Goal: Task Accomplishment & Management: Manage account settings

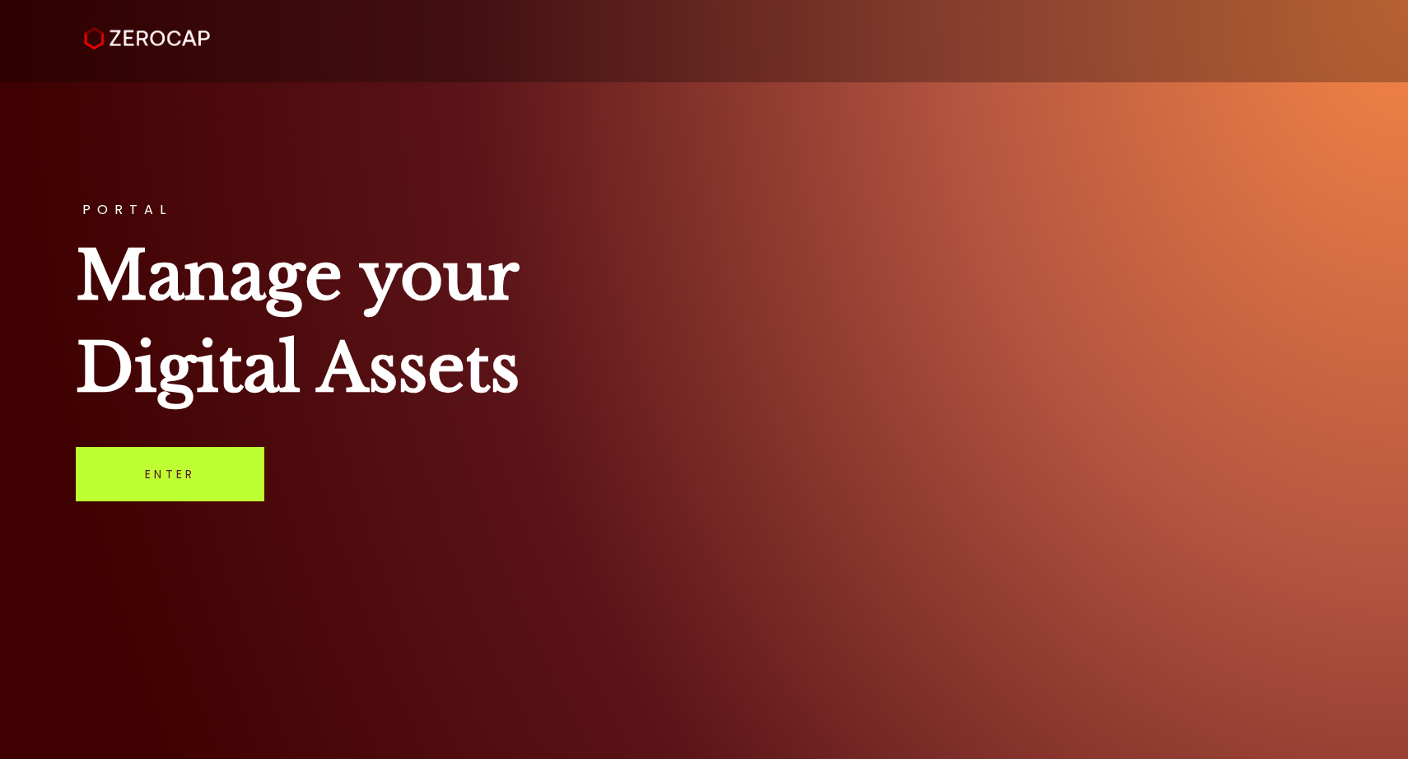
click at [211, 471] on link "Enter" at bounding box center [170, 474] width 189 height 54
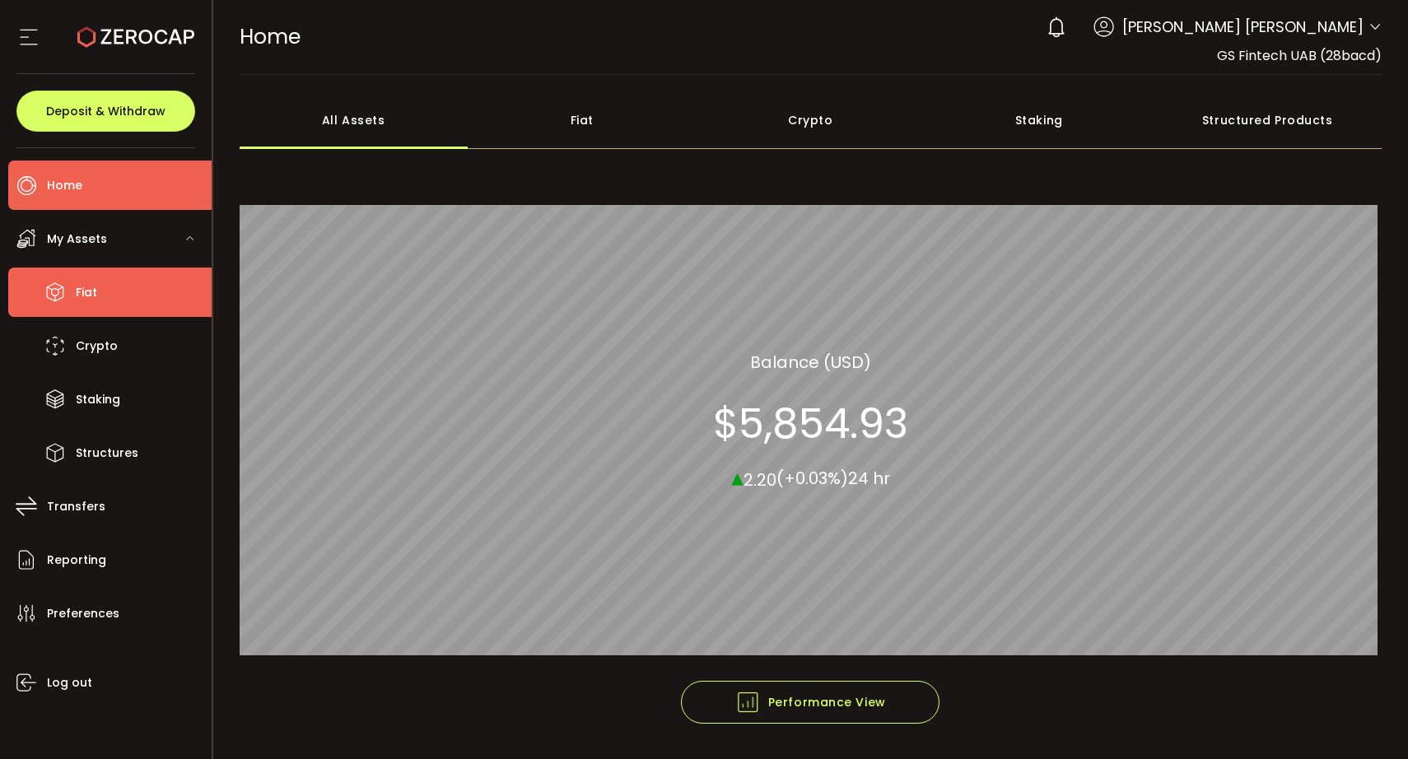
click at [129, 285] on li "Fiat" at bounding box center [109, 292] width 203 height 49
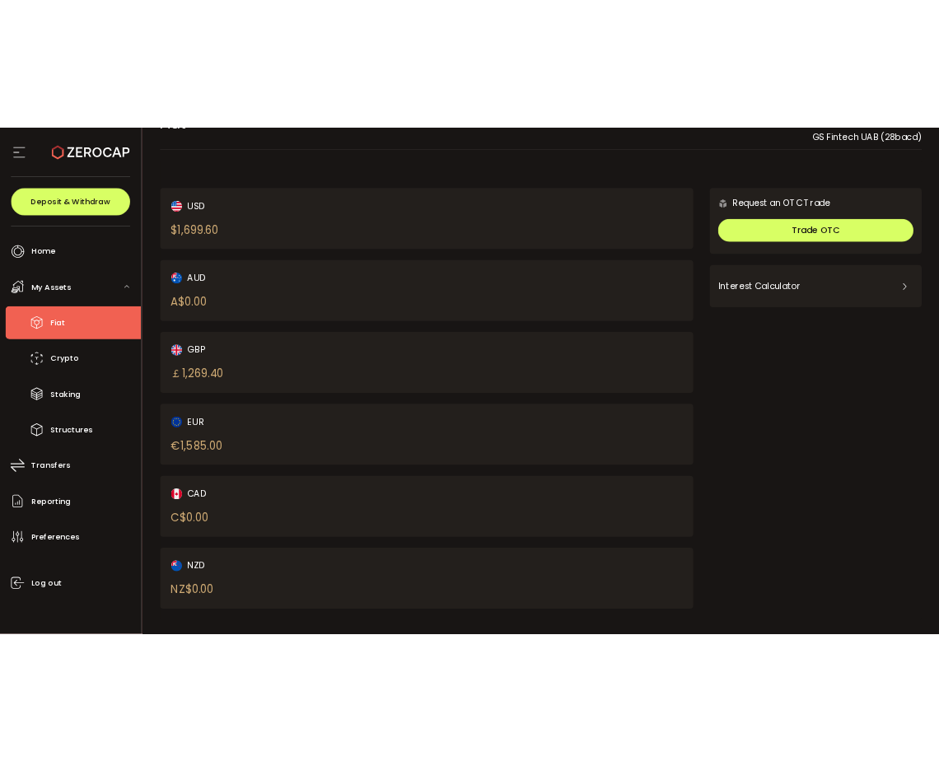
scroll to position [49, 0]
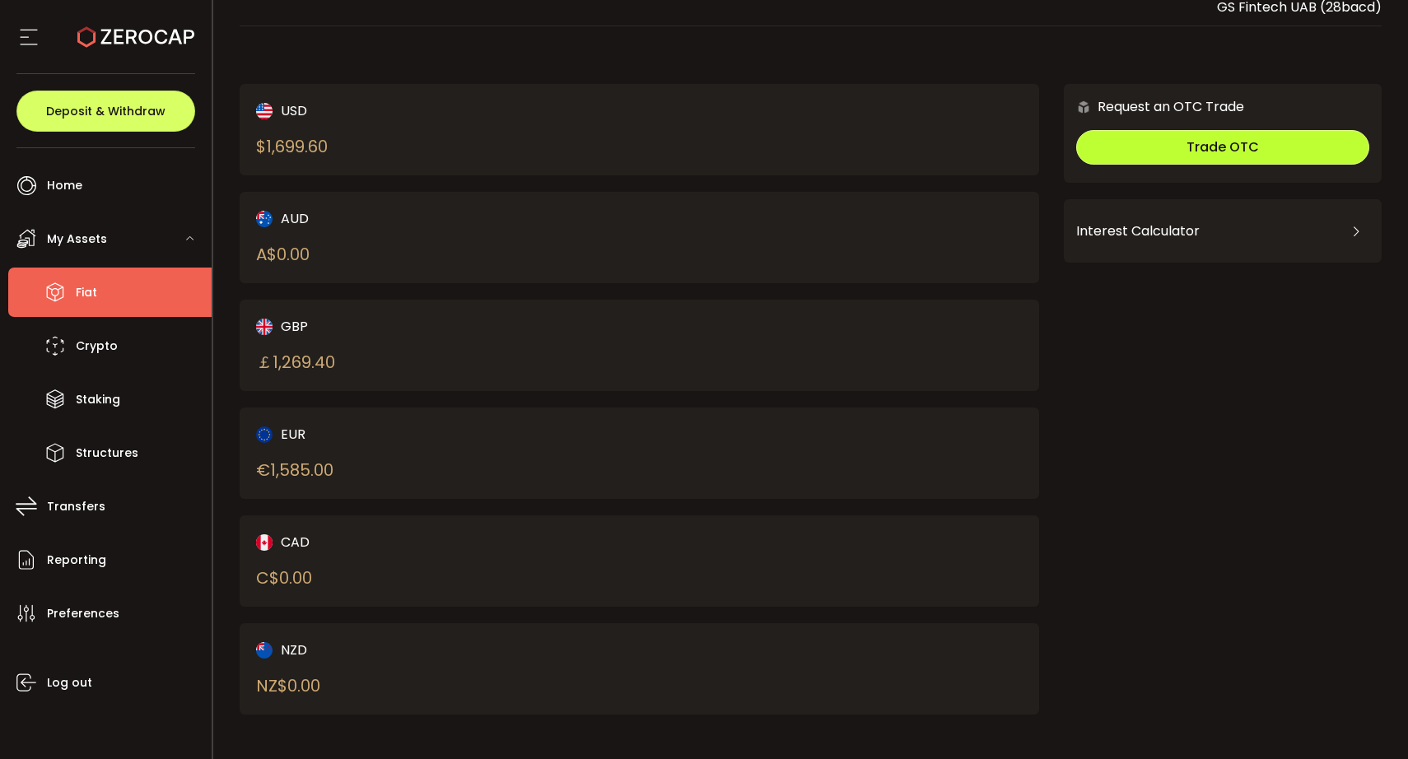
click at [1202, 155] on span "Trade OTC" at bounding box center [1223, 147] width 72 height 19
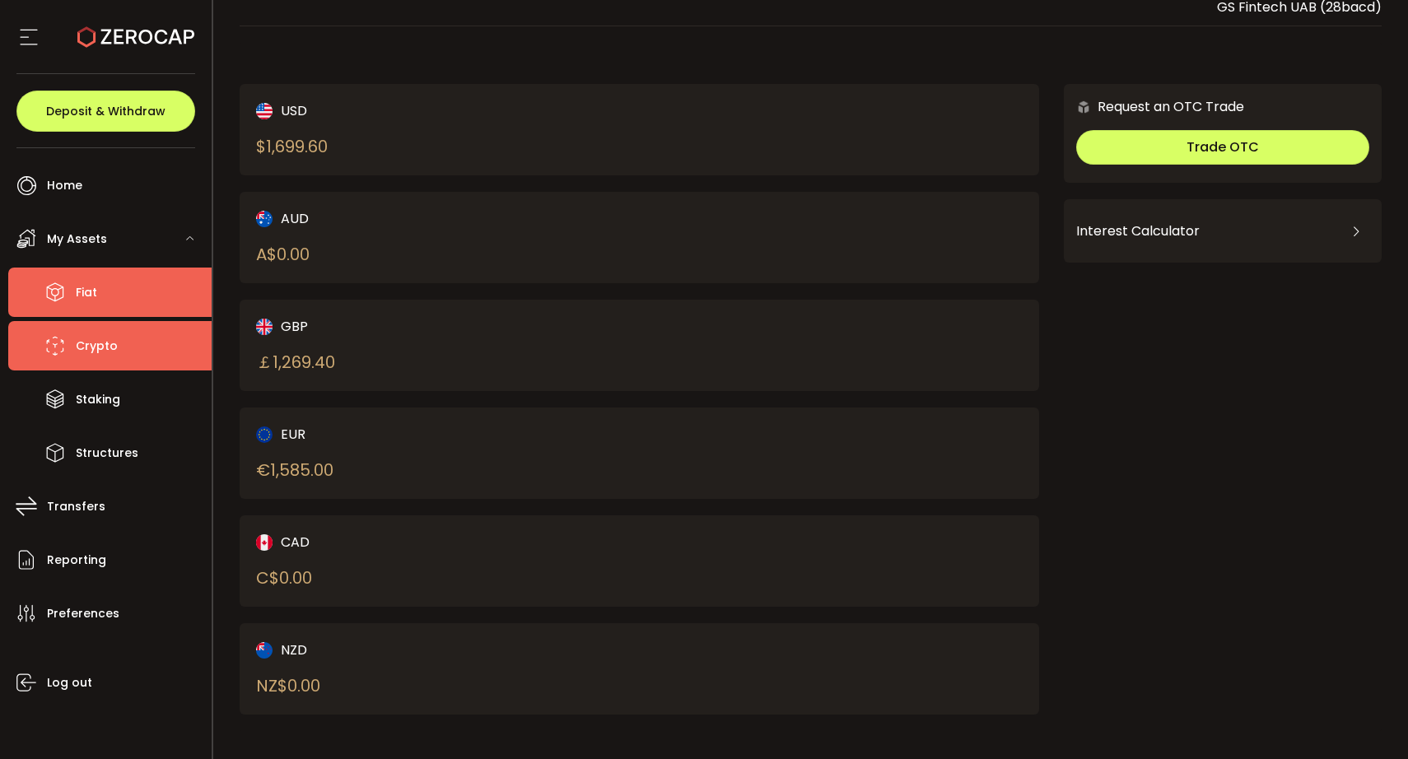
click at [145, 353] on li "Crypto" at bounding box center [109, 345] width 203 height 49
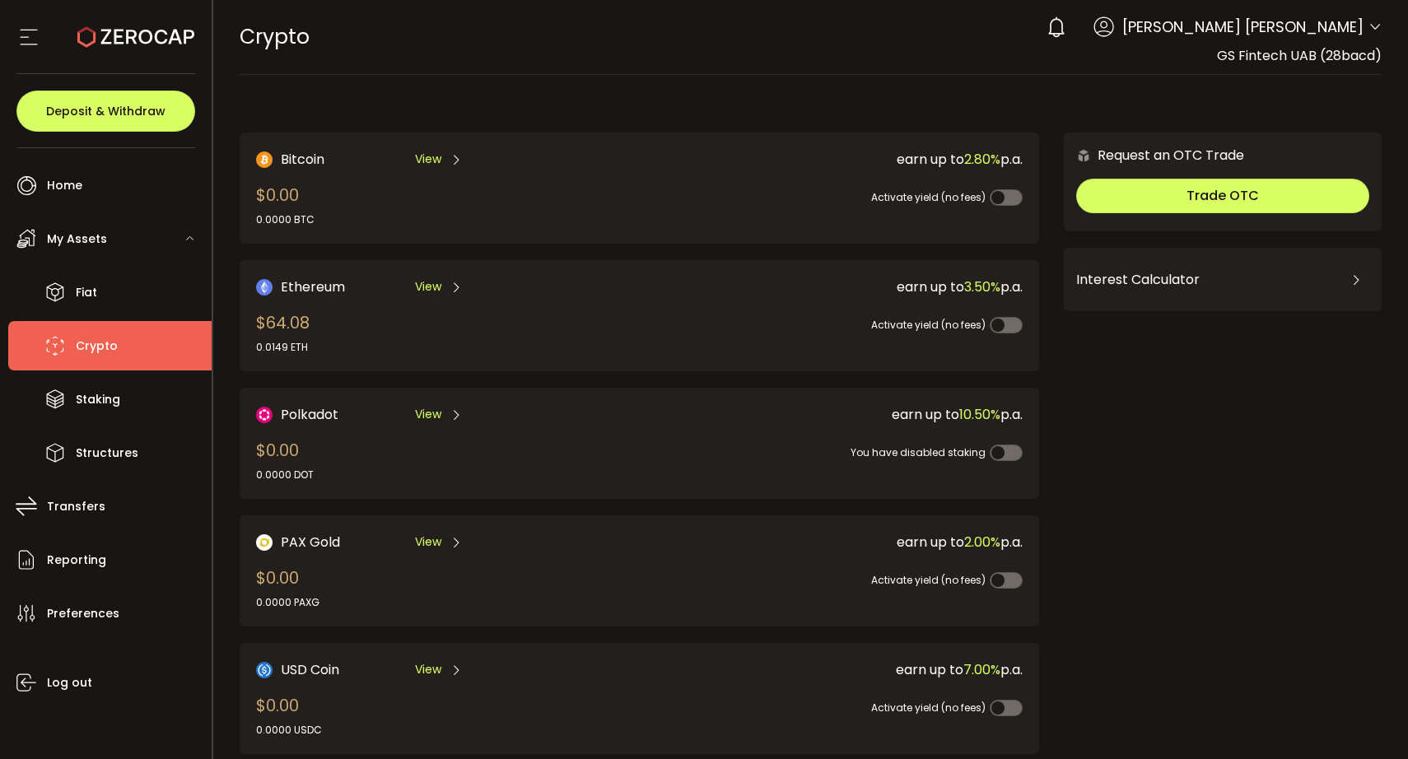
click at [1299, 25] on span "[PERSON_NAME] [PERSON_NAME]" at bounding box center [1243, 27] width 241 height 22
click at [1374, 28] on icon at bounding box center [1375, 27] width 13 height 13
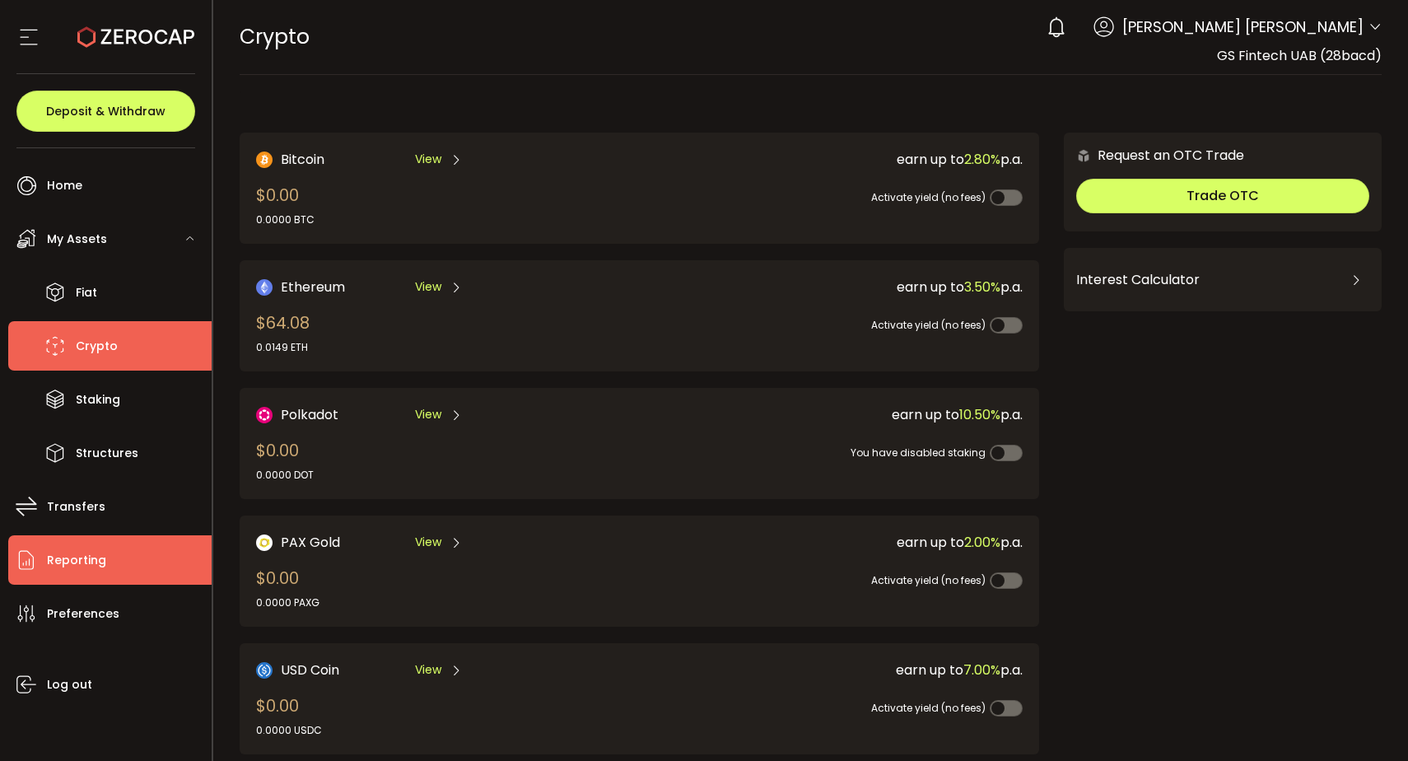
click at [110, 539] on li "Reporting" at bounding box center [109, 559] width 203 height 49
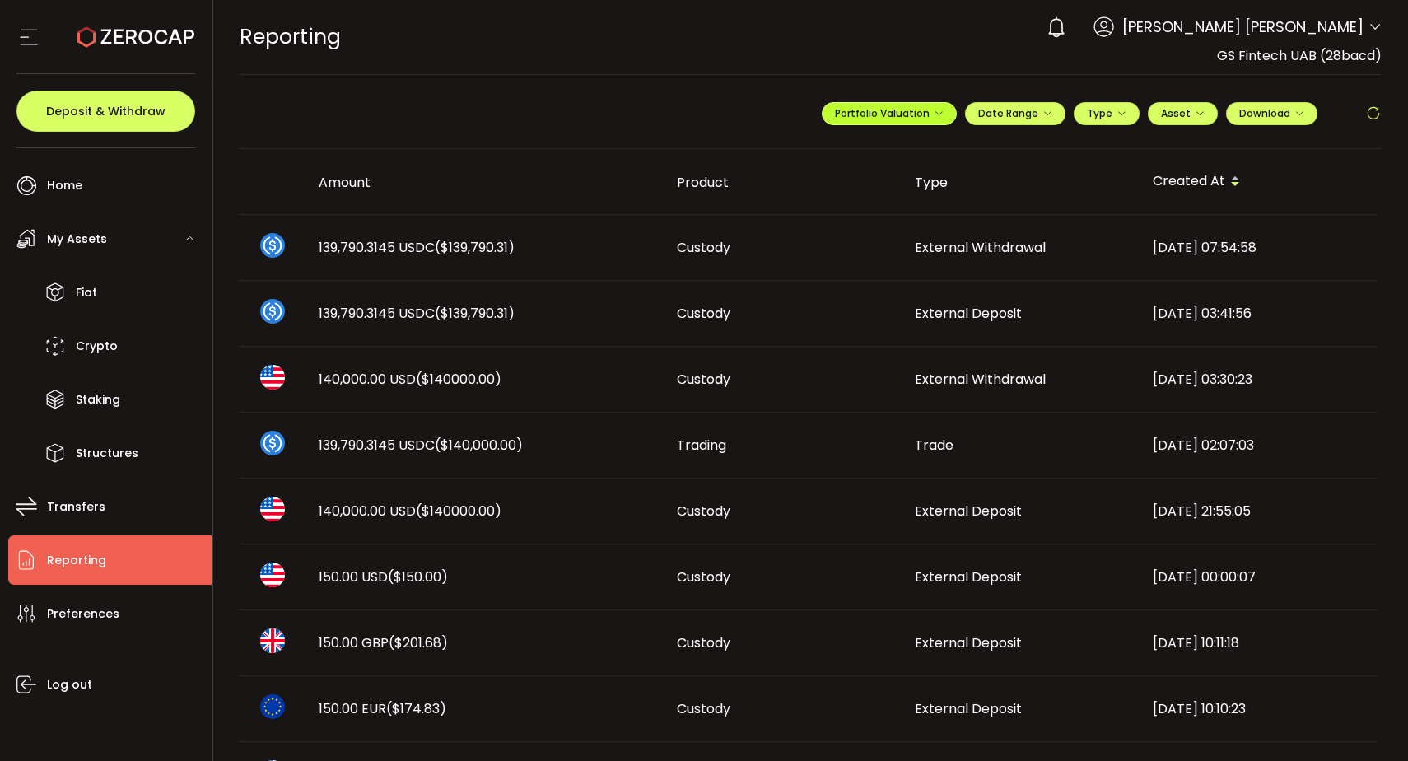
click at [921, 110] on span "Portfolio Valuation" at bounding box center [889, 113] width 109 height 14
click at [597, 133] on div "**********" at bounding box center [811, 120] width 1143 height 58
click at [878, 125] on div "**********" at bounding box center [1102, 120] width 560 height 49
click at [891, 103] on button "Portfolio Valuation" at bounding box center [889, 113] width 135 height 23
click at [821, 150] on input "**********" at bounding box center [824, 153] width 66 height 21
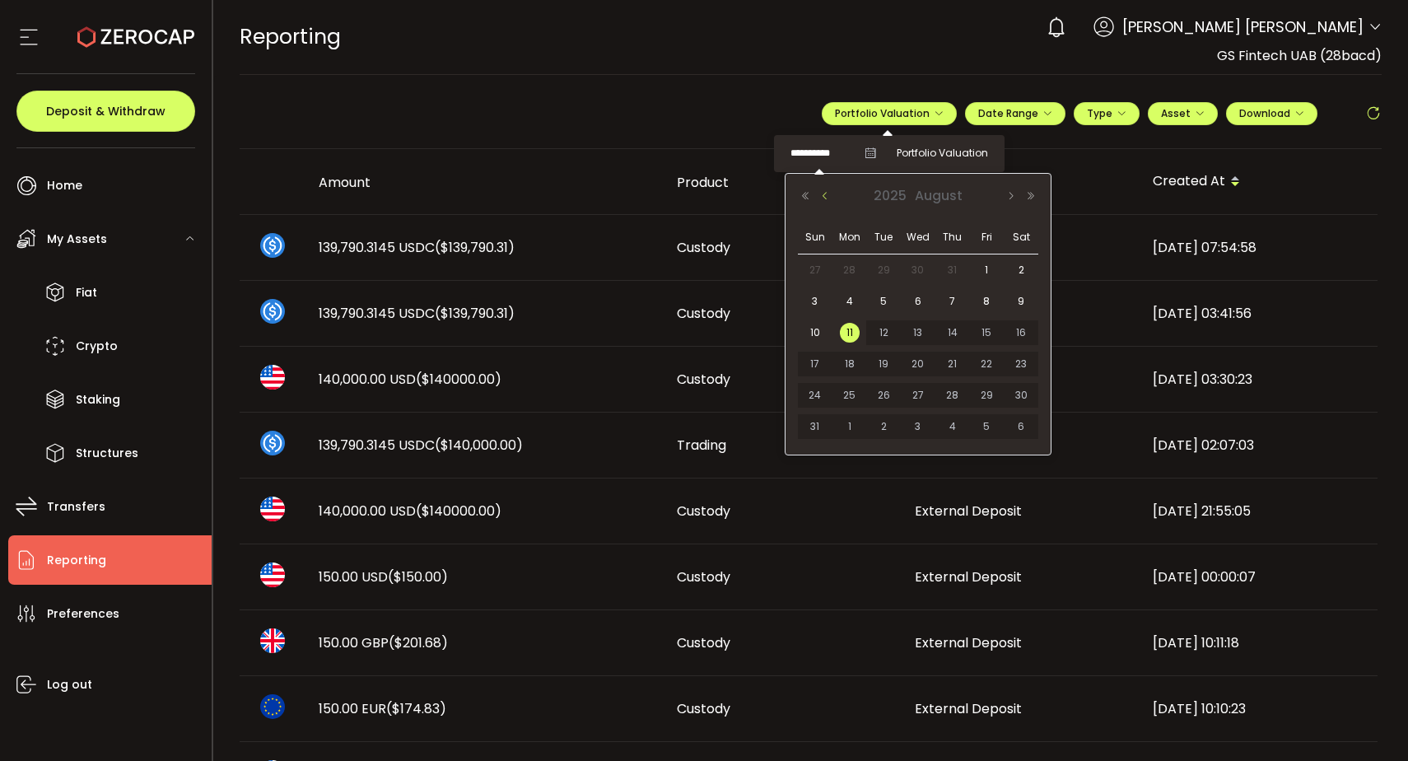
click at [827, 198] on button "Previous Month" at bounding box center [825, 196] width 20 height 12
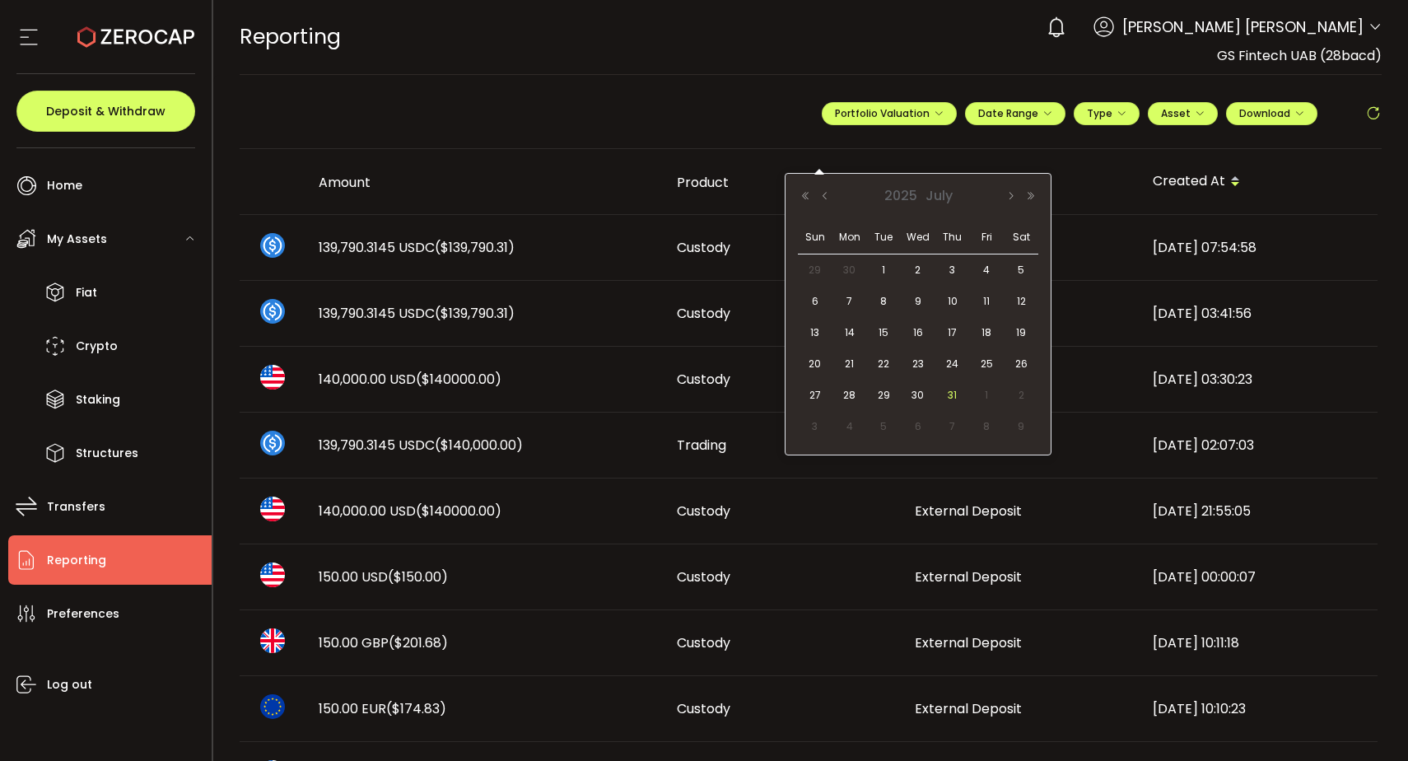
click at [950, 390] on span "31" at bounding box center [953, 395] width 20 height 20
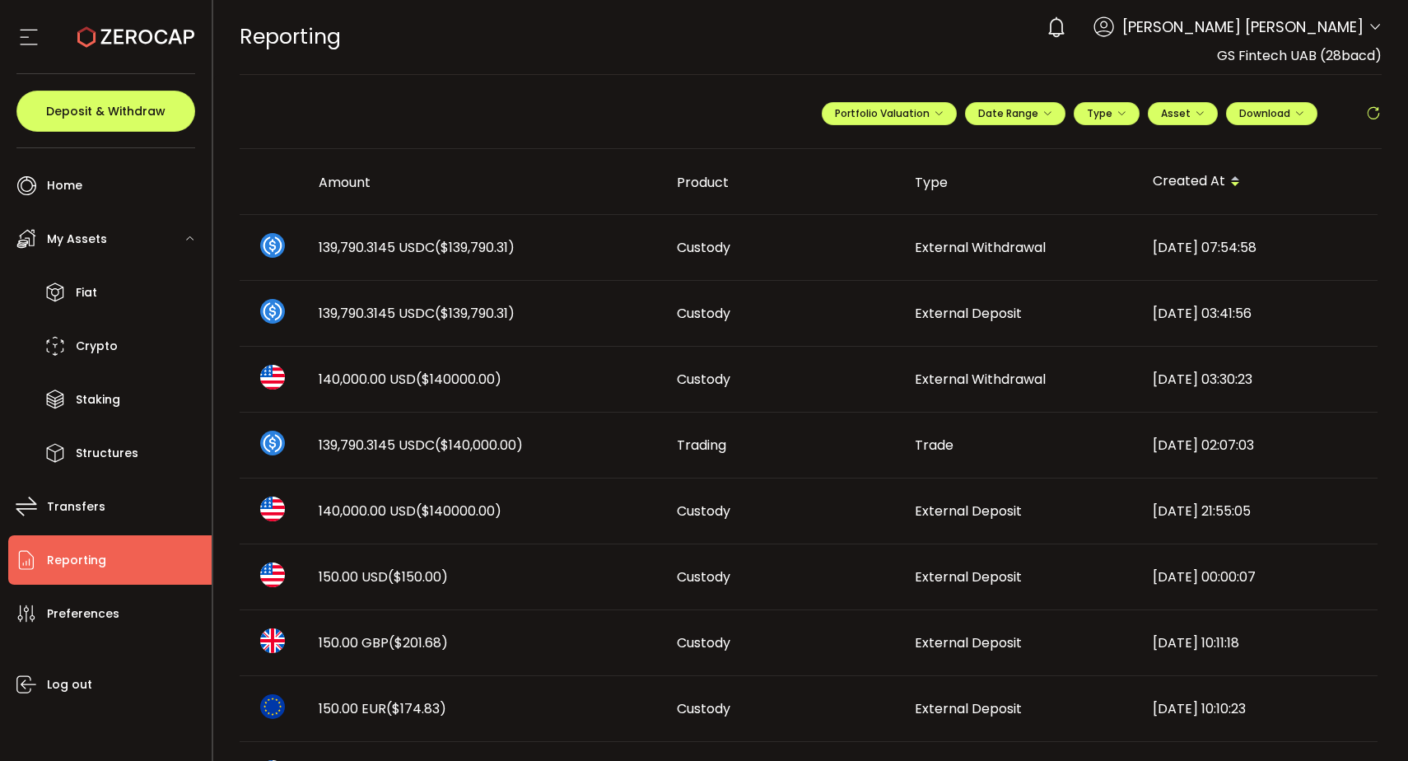
click at [737, 73] on div "REPORTING Buy Power $0.00 USD Reporting Reporting Your verification is pending …" at bounding box center [811, 37] width 1143 height 74
click at [1287, 123] on button "Download" at bounding box center [1271, 113] width 91 height 23
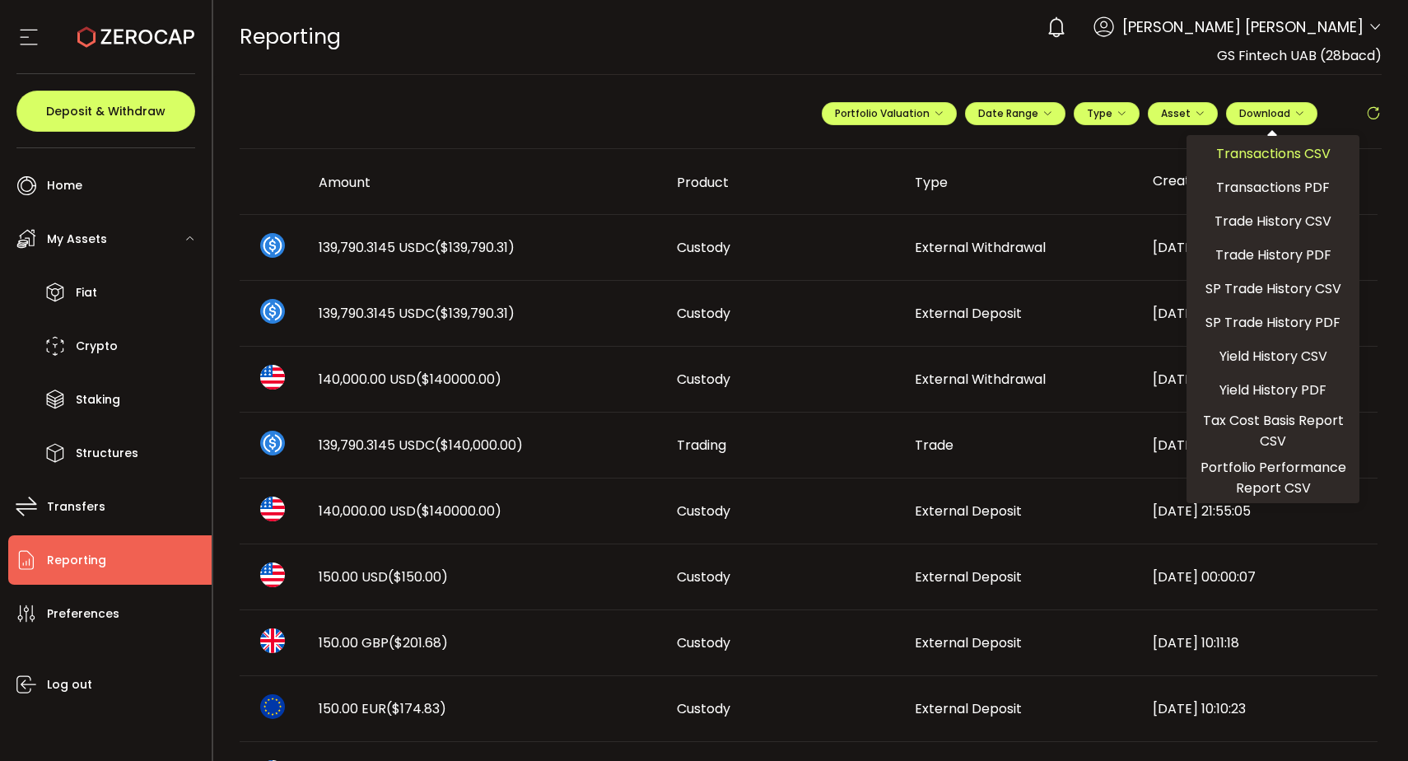
click at [1299, 159] on span "Transactions CSV" at bounding box center [1273, 153] width 114 height 21
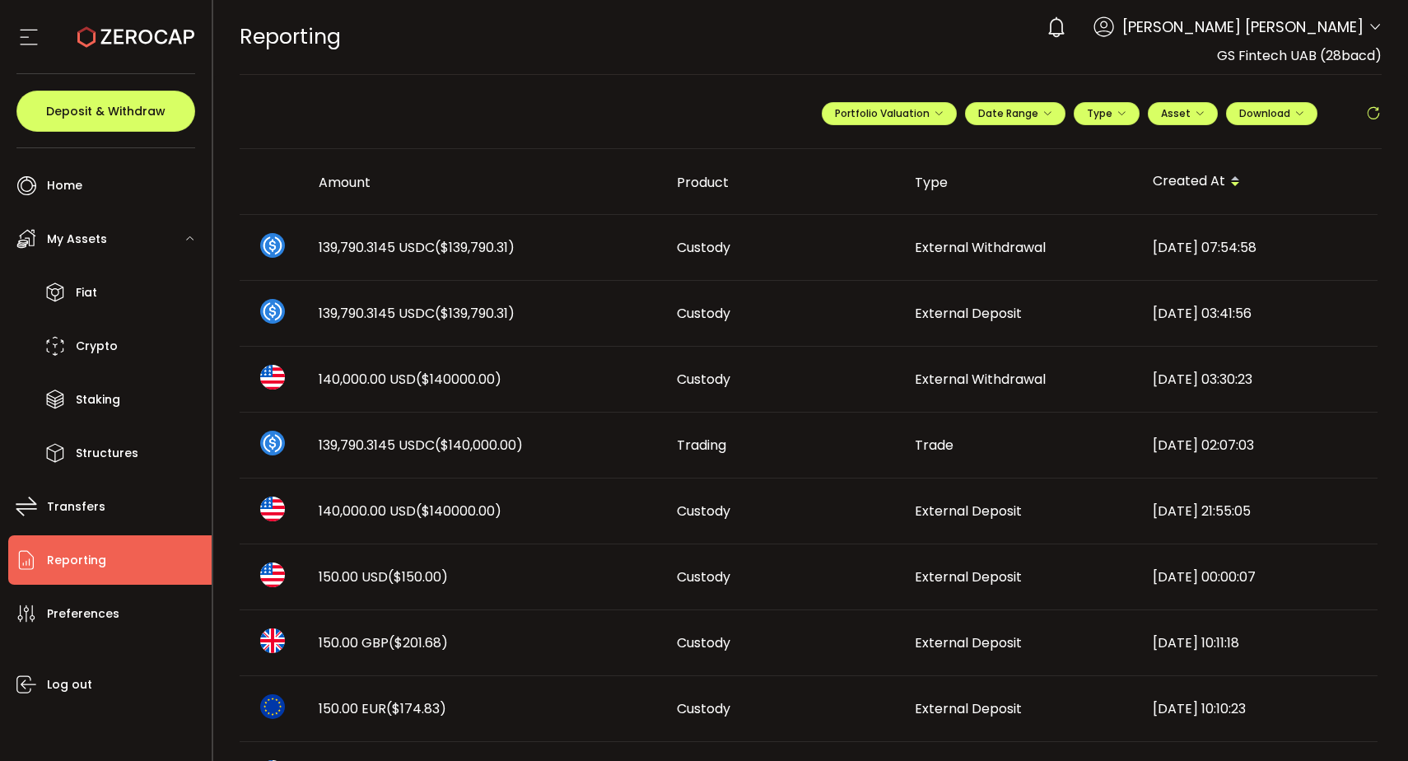
click at [1351, 149] on th "Created At" at bounding box center [1259, 182] width 238 height 66
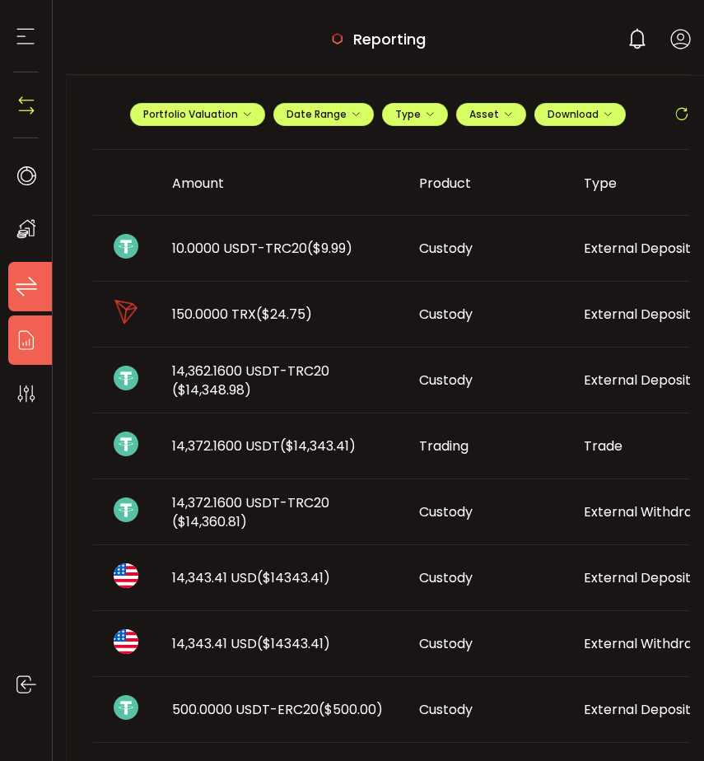
click at [17, 292] on icon at bounding box center [26, 286] width 25 height 25
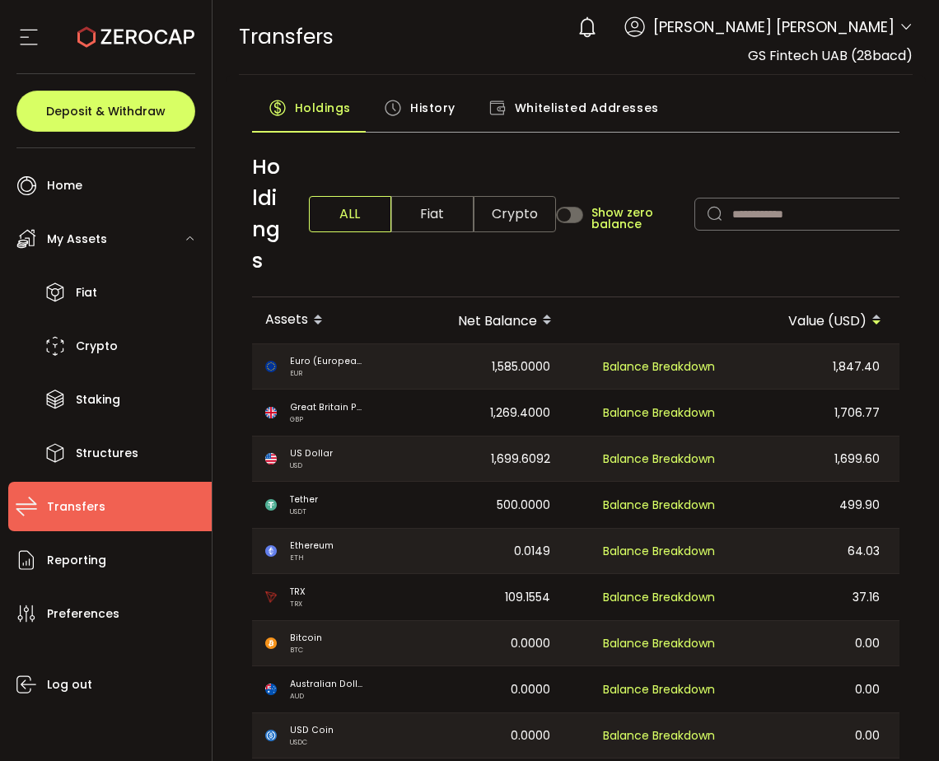
click at [427, 103] on span "History" at bounding box center [432, 107] width 45 height 33
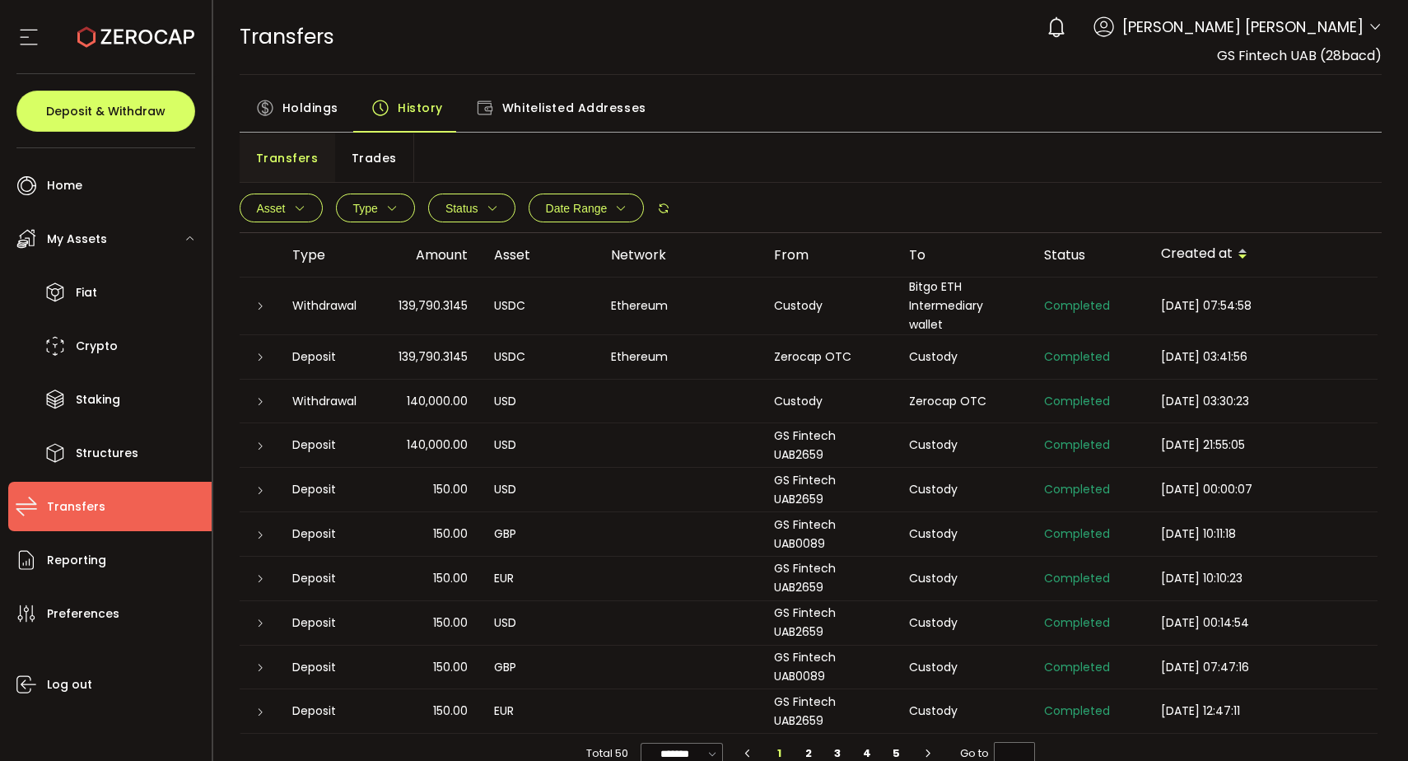
click at [1370, 28] on icon at bounding box center [1375, 27] width 13 height 13
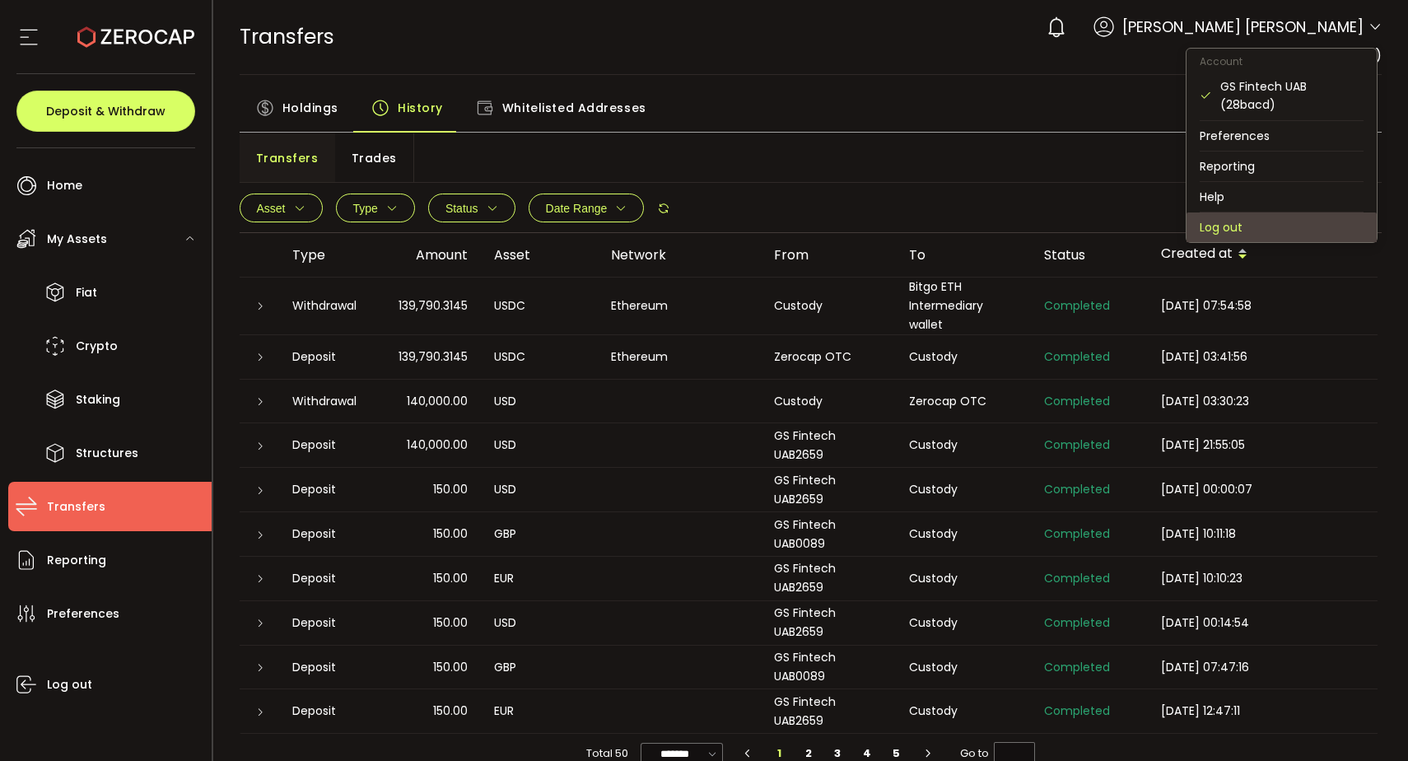
click at [1265, 222] on li "Log out" at bounding box center [1282, 227] width 190 height 30
